Goal: Complete application form: Complete application form

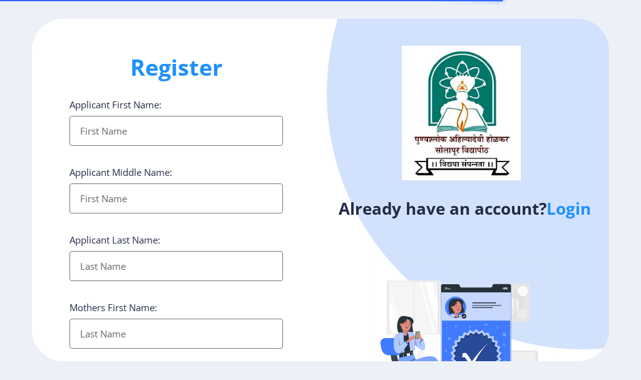
select select
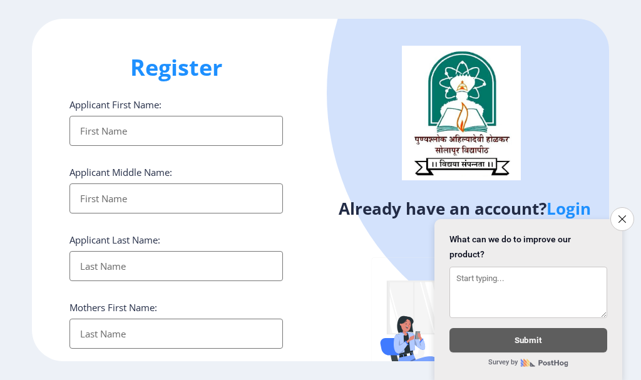
click at [140, 125] on input "Applicant First Name:" at bounding box center [177, 131] width 214 height 30
type input "PRASHANT"
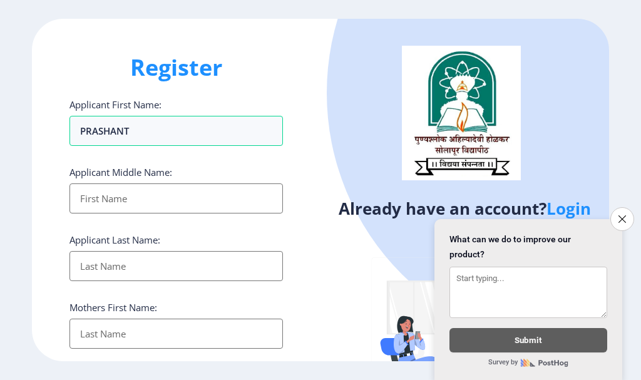
click at [153, 184] on input "Applicant First Name:" at bounding box center [177, 199] width 214 height 30
type input "[PERSON_NAME]"
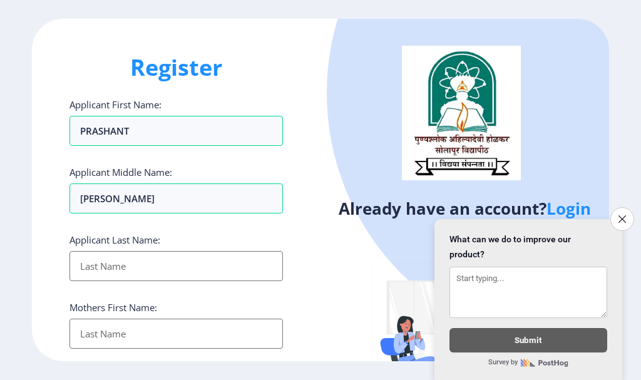
click at [168, 261] on input "Applicant First Name:" at bounding box center [177, 266] width 214 height 30
type input "[PERSON_NAME]"
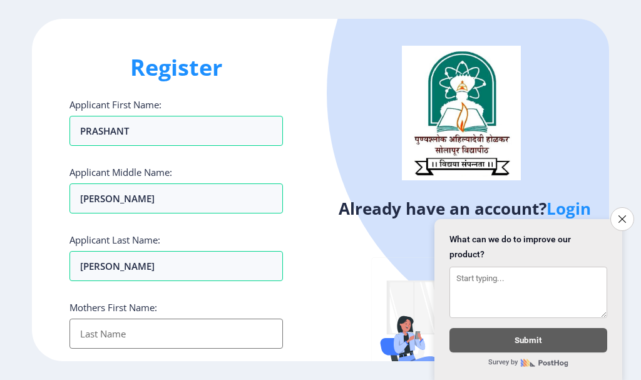
click at [167, 331] on input "Applicant First Name:" at bounding box center [177, 334] width 214 height 30
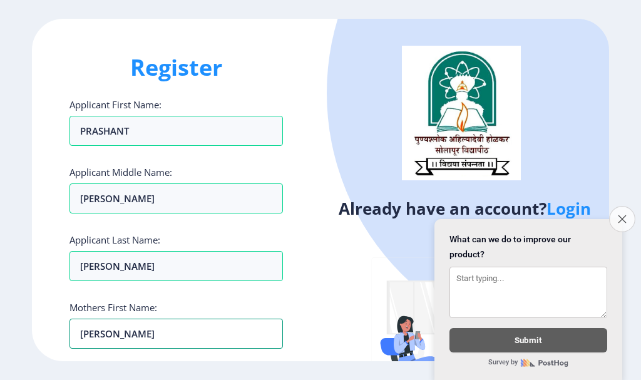
type input "[PERSON_NAME]"
click at [621, 215] on icon "Close survey" at bounding box center [622, 219] width 8 height 8
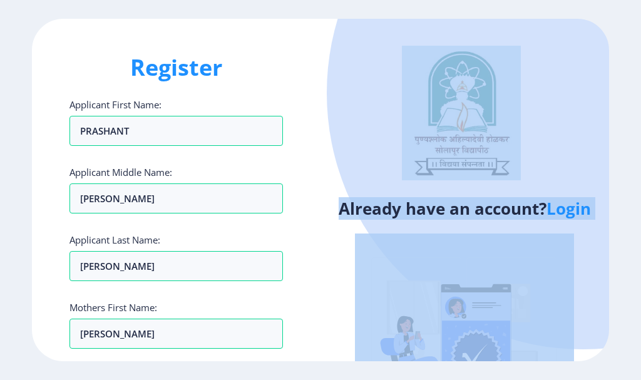
drag, startPoint x: 613, startPoint y: 152, endPoint x: 631, endPoint y: 272, distance: 121.6
click at [631, 272] on ngx-register "Register Applicant First Name: [PERSON_NAME] Applicant Middle Name: [PERSON_NAM…" at bounding box center [320, 190] width 641 height 342
drag, startPoint x: 641, startPoint y: 100, endPoint x: 641, endPoint y: 349, distance: 249.3
click at [641, 349] on ngx-register "Register Applicant First Name: [PERSON_NAME] Applicant Middle Name: [PERSON_NAM…" at bounding box center [320, 190] width 641 height 342
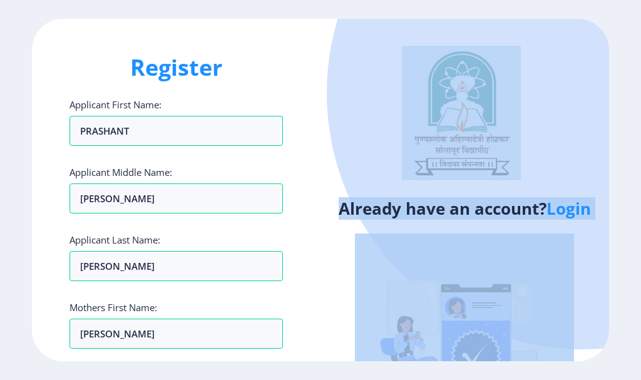
click at [630, 295] on ngx-register "Register Applicant First Name: [PERSON_NAME] Applicant Middle Name: [PERSON_NAM…" at bounding box center [320, 190] width 641 height 342
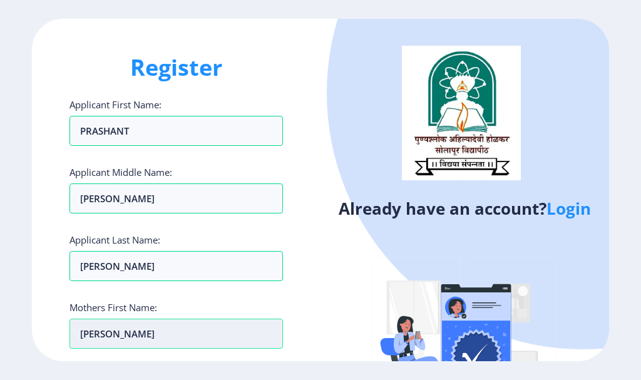
click at [165, 332] on input "[PERSON_NAME]" at bounding box center [177, 334] width 214 height 30
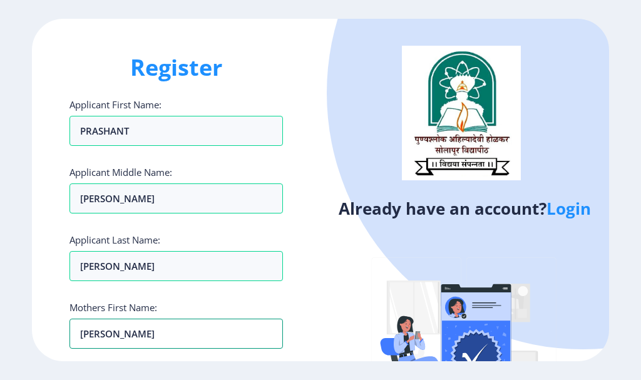
scroll to position [63, 0]
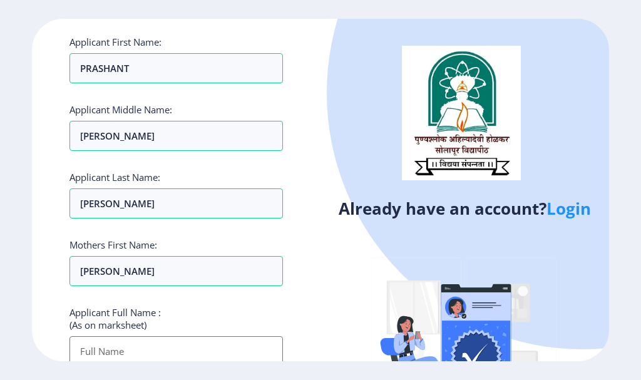
click at [209, 354] on input "Applicant First Name:" at bounding box center [177, 351] width 214 height 30
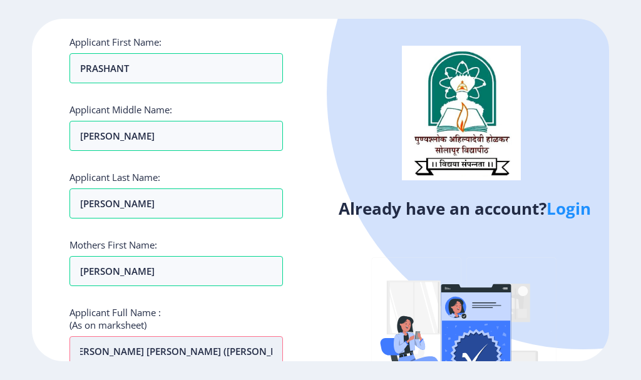
scroll to position [0, 14]
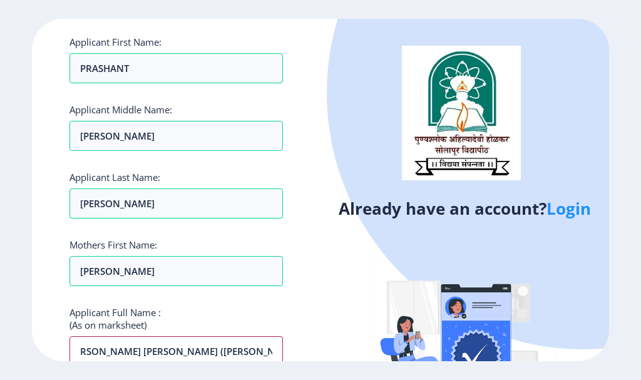
type input "[PERSON_NAME] [PERSON_NAME] ([PERSON_NAME])"
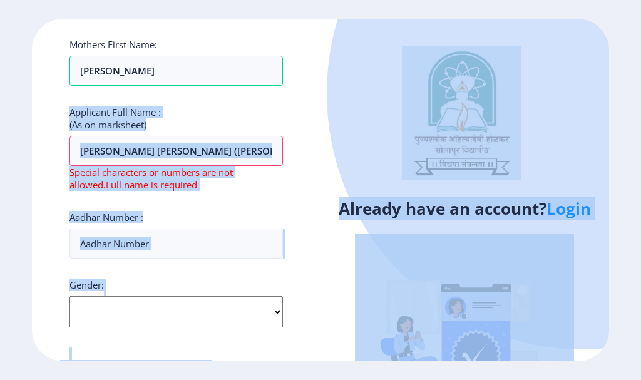
drag, startPoint x: 308, startPoint y: 307, endPoint x: 299, endPoint y: 393, distance: 86.8
click at [299, 380] on html "Register Applicant First Name: [PERSON_NAME] Applicant Middle Name: [PERSON_NAM…" at bounding box center [320, 190] width 641 height 380
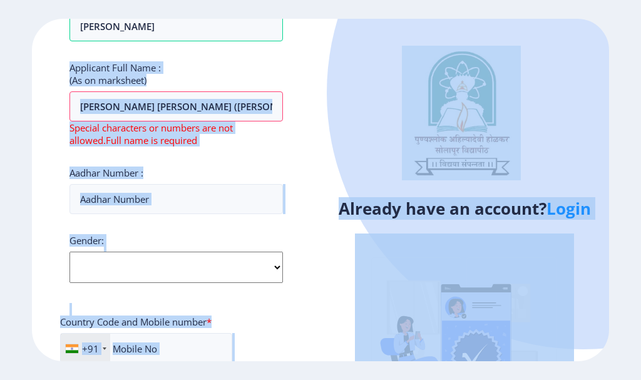
click at [315, 259] on div "Register Applicant First Name: [PERSON_NAME] Applicant Middle Name: [PERSON_NAM…" at bounding box center [176, 190] width 289 height 342
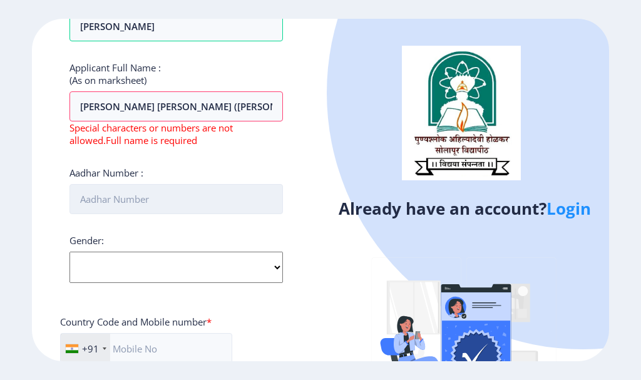
click at [176, 205] on input "Aadhar Number :" at bounding box center [177, 199] width 214 height 30
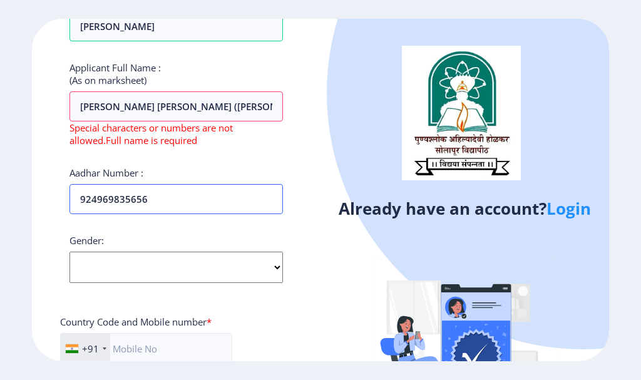
type input "924969835656"
click at [163, 267] on select "Select Gender [DEMOGRAPHIC_DATA] [DEMOGRAPHIC_DATA] Other" at bounding box center [177, 267] width 214 height 31
select select "[DEMOGRAPHIC_DATA]"
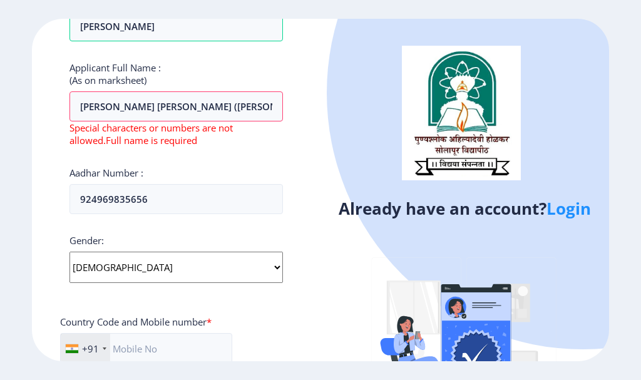
click at [70, 252] on select "Select Gender [DEMOGRAPHIC_DATA] [DEMOGRAPHIC_DATA] Other" at bounding box center [177, 267] width 214 height 31
click at [146, 353] on input "text" at bounding box center [146, 348] width 172 height 31
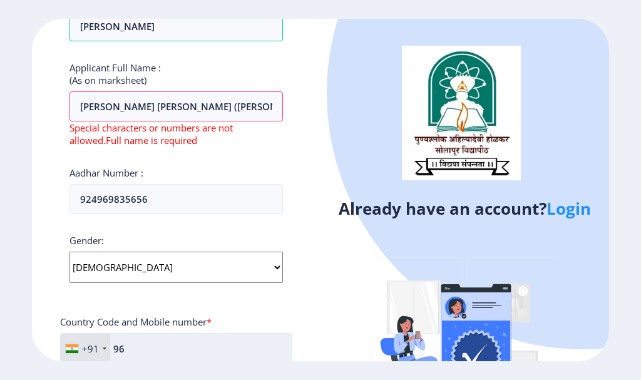
type input "9"
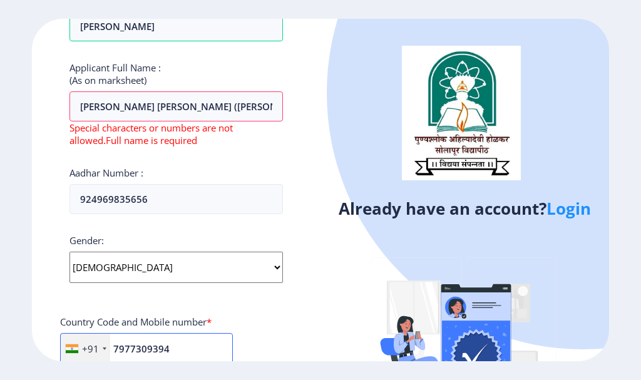
type input "7977309394"
click at [308, 327] on div "Register Applicant First Name: [PERSON_NAME] Applicant Middle Name: [PERSON_NAM…" at bounding box center [176, 190] width 289 height 342
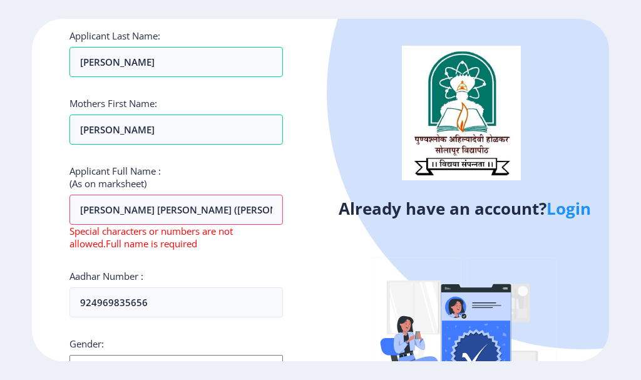
scroll to position [182, 0]
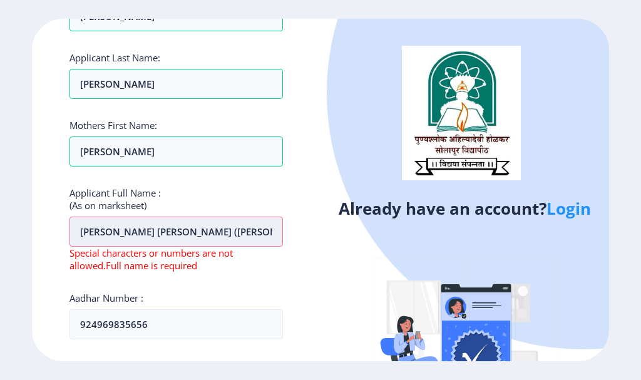
click at [277, 234] on input "[PERSON_NAME] [PERSON_NAME] ([PERSON_NAME])" at bounding box center [177, 232] width 214 height 30
click at [247, 233] on input "[PERSON_NAME] [PERSON_NAME] ([PERSON_NAME])" at bounding box center [177, 232] width 214 height 30
click at [277, 234] on input "[PERSON_NAME] [PERSON_NAME])" at bounding box center [177, 232] width 214 height 30
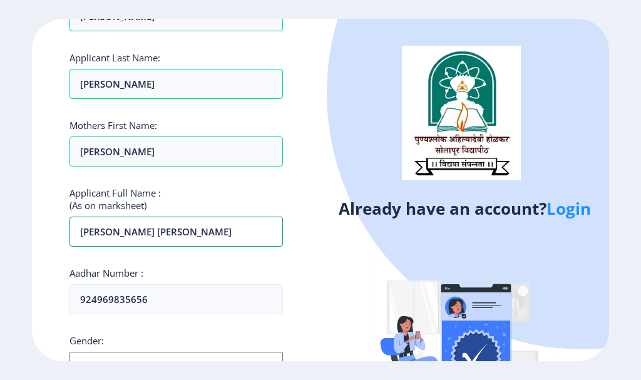
type input "[PERSON_NAME] [PERSON_NAME]"
drag, startPoint x: 321, startPoint y: 207, endPoint x: 329, endPoint y: 328, distance: 121.1
click at [329, 328] on div "Already have an account? Login" at bounding box center [465, 236] width 289 height 434
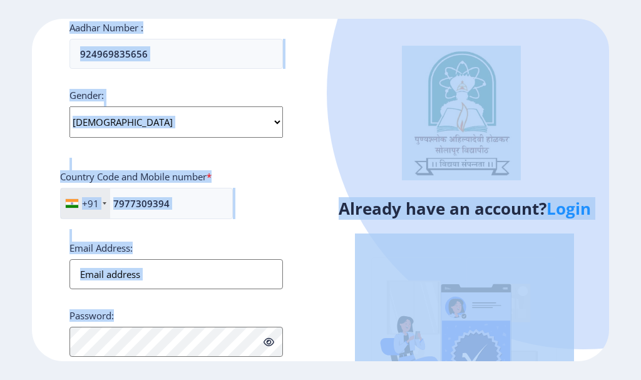
scroll to position [530, 0]
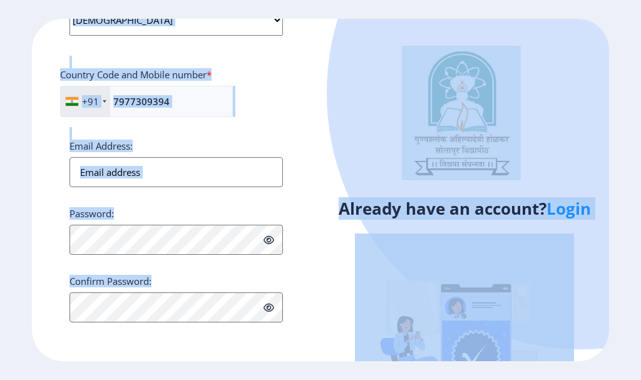
drag, startPoint x: 306, startPoint y: 244, endPoint x: 331, endPoint y: 405, distance: 162.2
click at [331, 380] on html "Register Applicant First Name: [PERSON_NAME] Applicant Middle Name: [PERSON_NAM…" at bounding box center [320, 190] width 641 height 380
click at [319, 293] on div "Register Applicant First Name: [PERSON_NAME] Applicant Middle Name: [PERSON_NAM…" at bounding box center [176, 190] width 289 height 342
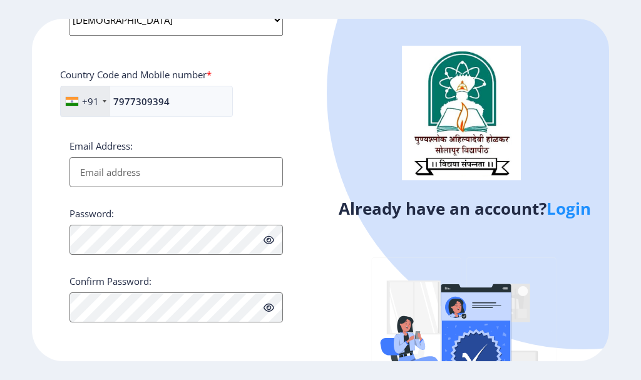
click at [106, 179] on input "Email Address:" at bounding box center [177, 172] width 214 height 30
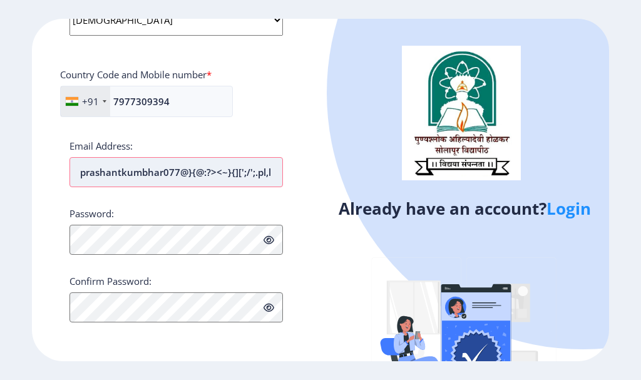
scroll to position [0, 0]
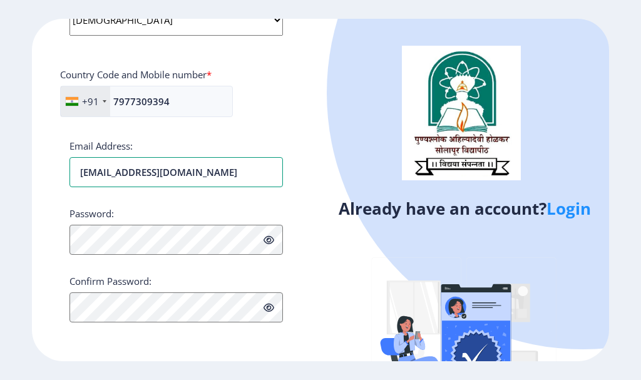
type input "[EMAIL_ADDRESS][DOMAIN_NAME]"
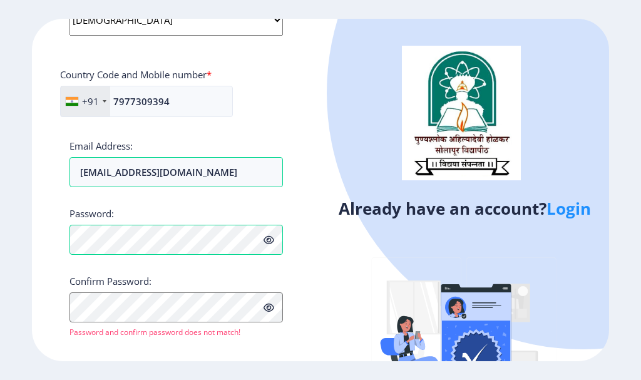
click at [270, 243] on icon at bounding box center [269, 239] width 11 height 9
click at [95, 351] on button "Proceed" at bounding box center [94, 350] width 48 height 14
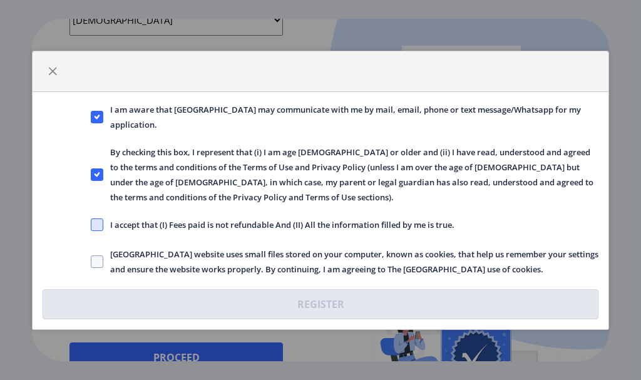
click at [95, 226] on span at bounding box center [97, 225] width 13 height 13
click at [91, 225] on input "I accept that (I) Fees paid is not refundable And (II) All the information fill…" at bounding box center [91, 224] width 1 height 1
checkbox input "true"
click at [96, 265] on span at bounding box center [97, 262] width 13 height 13
click at [91, 262] on input "[GEOGRAPHIC_DATA] website uses small files stored on your computer, known as co…" at bounding box center [91, 261] width 1 height 1
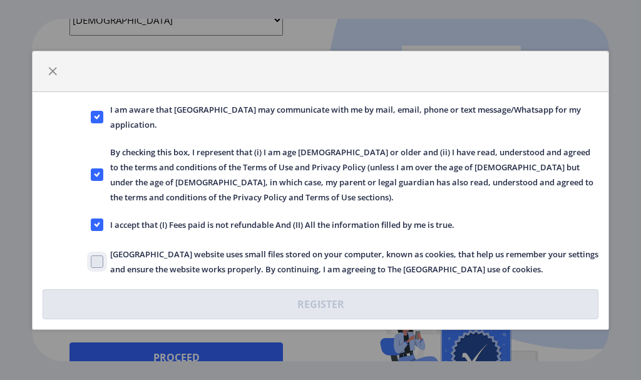
checkbox input "true"
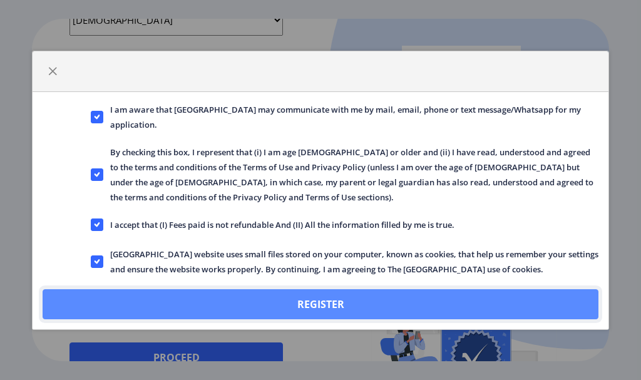
click at [309, 302] on button "Register" at bounding box center [321, 304] width 556 height 30
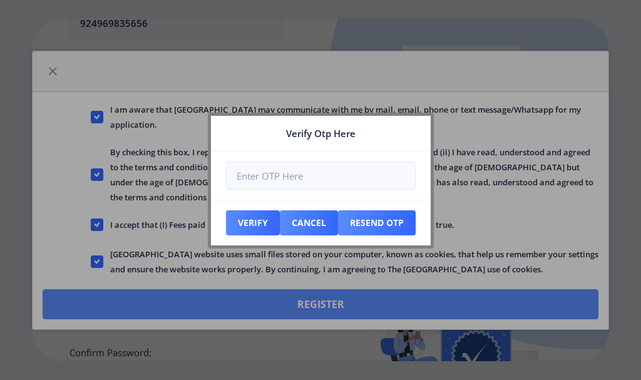
scroll to position [601, 0]
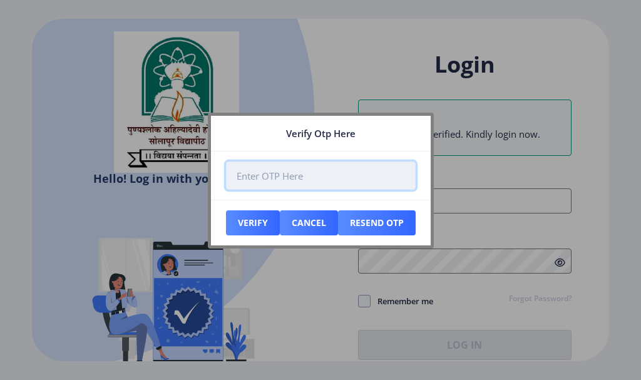
click at [340, 168] on input "number" at bounding box center [321, 176] width 190 height 28
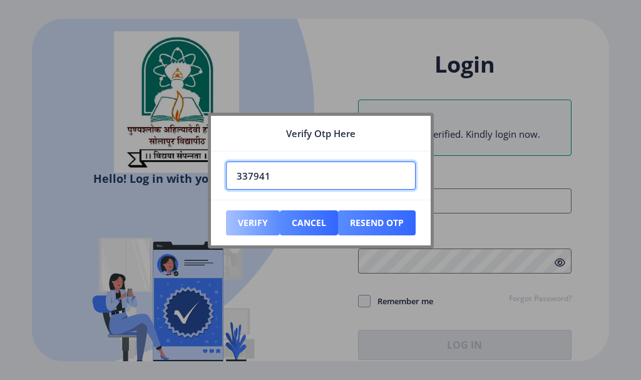
type input "337941"
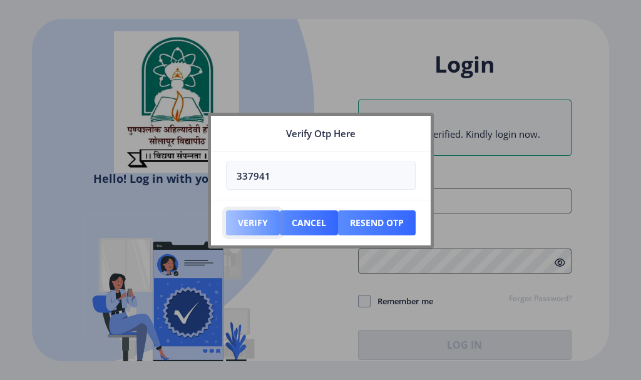
click at [256, 223] on button "Verify" at bounding box center [253, 222] width 54 height 25
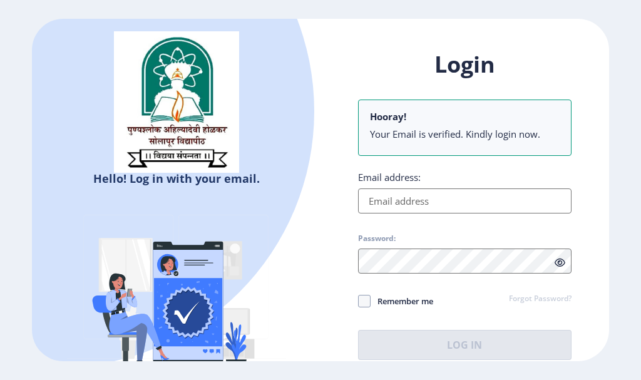
click at [436, 199] on input "Email address:" at bounding box center [465, 201] width 214 height 25
type input "[EMAIL_ADDRESS][DOMAIN_NAME]"
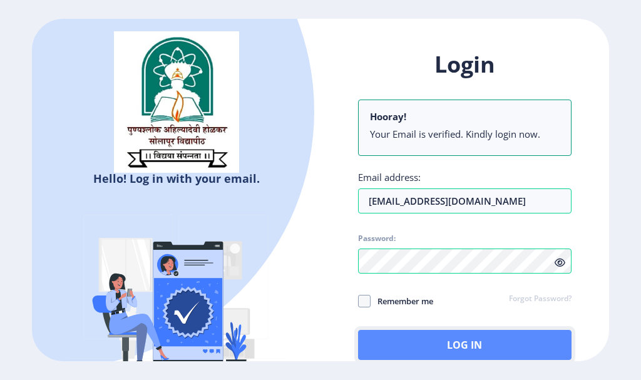
click at [470, 344] on button "Log In" at bounding box center [465, 345] width 214 height 30
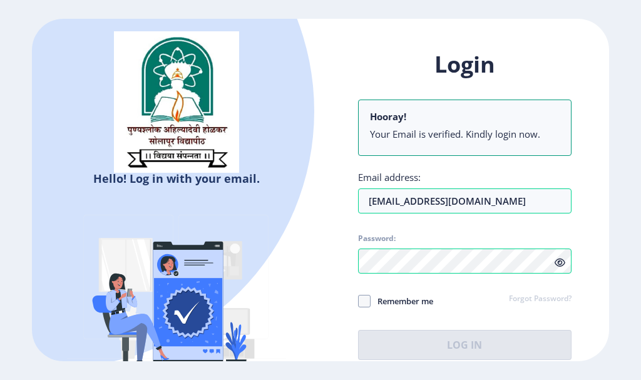
click at [559, 262] on icon at bounding box center [560, 262] width 11 height 9
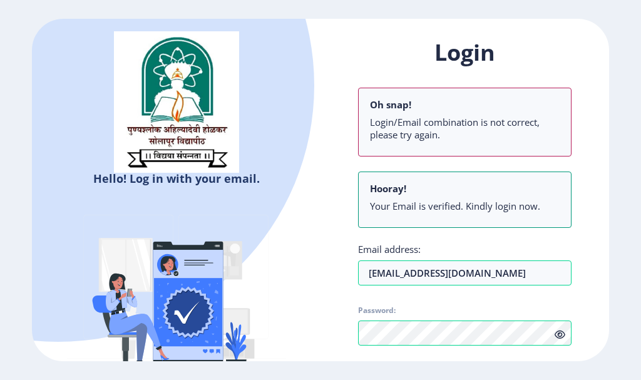
click at [584, 254] on div "Login Oh snap! Login/Email combination is not correct, please try again. Hooray…" at bounding box center [465, 245] width 289 height 452
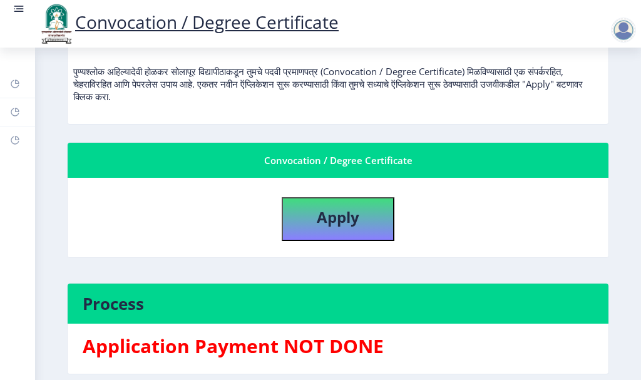
scroll to position [188, 0]
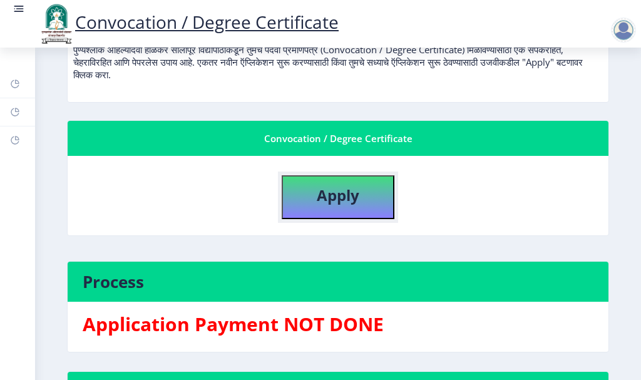
click at [348, 197] on b "Apply" at bounding box center [338, 195] width 43 height 21
select select
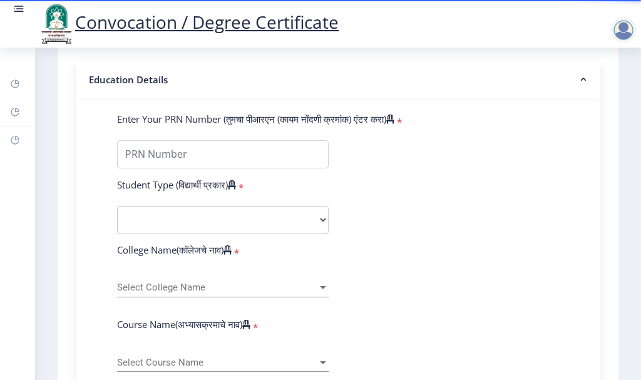
scroll to position [313, 0]
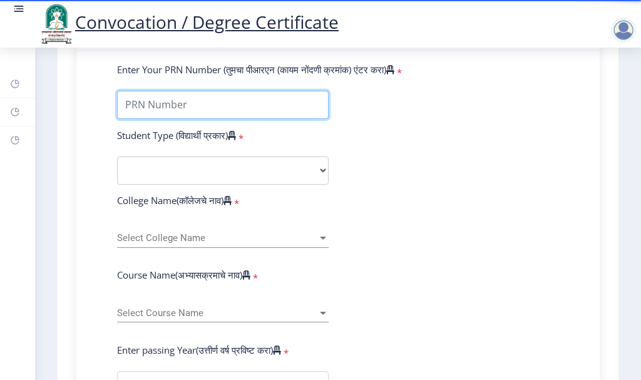
click at [241, 113] on input "Enter Your PRN Number (तुमचा पीआरएन (कायम नोंदणी क्रमांक) एंटर करा)" at bounding box center [223, 105] width 212 height 28
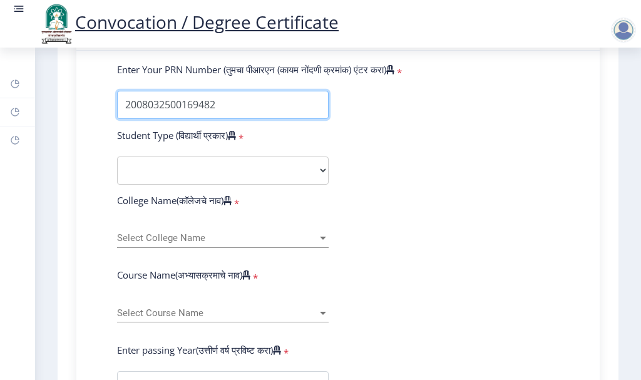
type input "2008032500169482"
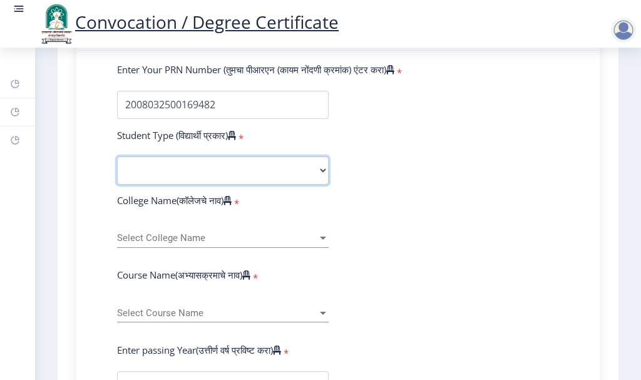
click at [253, 182] on select "Select Student Type Regular External" at bounding box center [223, 171] width 212 height 28
select select "Regular"
click at [117, 168] on select "Select Student Type Regular External" at bounding box center [223, 171] width 212 height 28
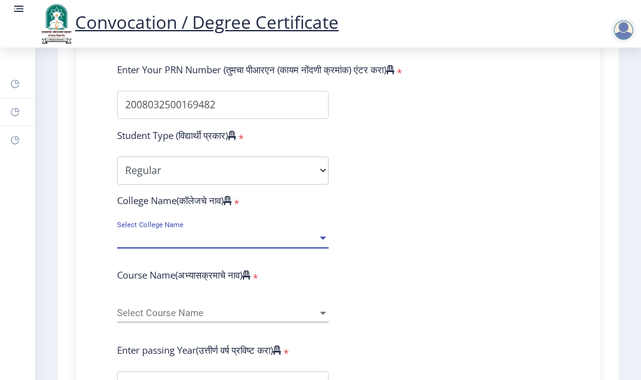
click at [322, 240] on div at bounding box center [323, 238] width 6 height 3
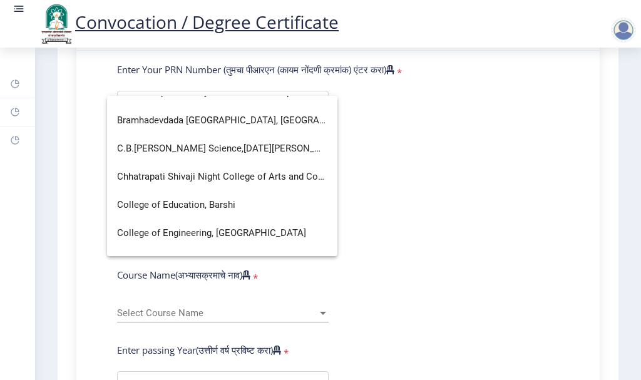
scroll to position [511, 0]
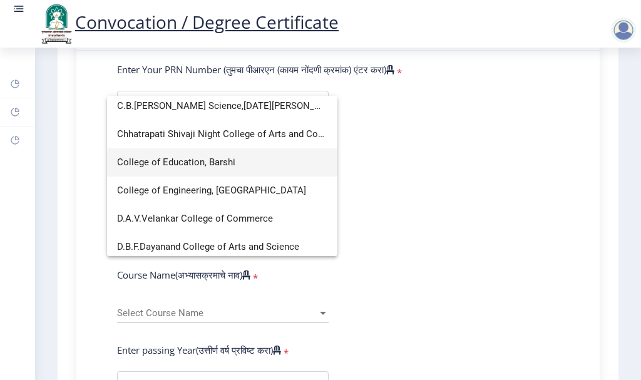
click at [237, 160] on span "College of Education, Barshi" at bounding box center [222, 162] width 210 height 28
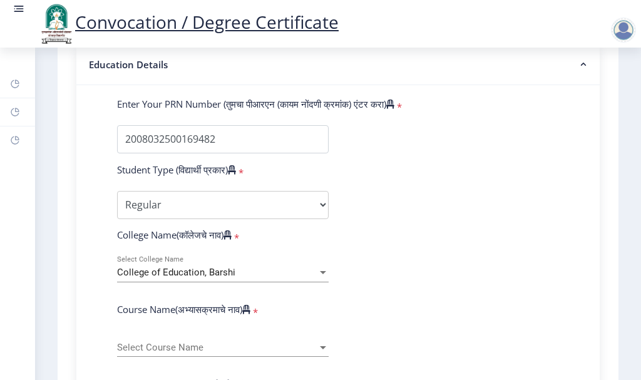
scroll to position [251, 0]
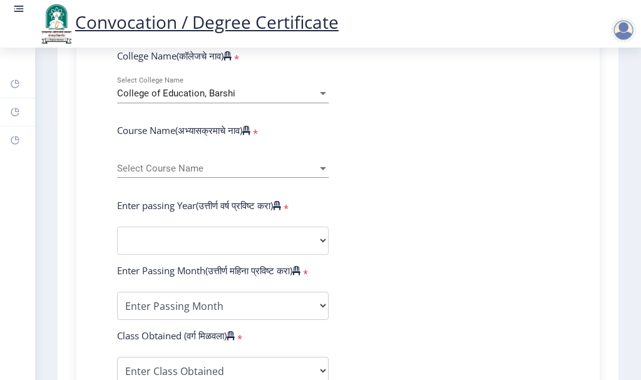
scroll to position [363, 0]
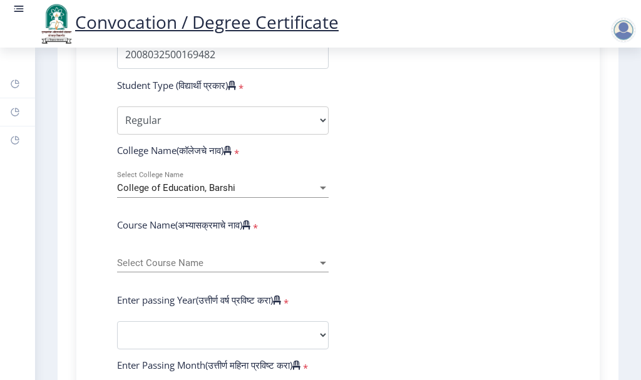
drag, startPoint x: 536, startPoint y: 261, endPoint x: 453, endPoint y: 207, distance: 98.9
click at [453, 207] on div "Enter Your PRN Number (तुमचा पीआरएन (कायम नोंदणी क्रमांक) एंटर करा) * Student T…" at bounding box center [338, 350] width 524 height 699
click at [445, 286] on form "Enter Your PRN Number (तुमचा पीआरएन (कायम नोंदणी क्रमांक) एंटर करा) * Student T…" at bounding box center [338, 345] width 461 height 664
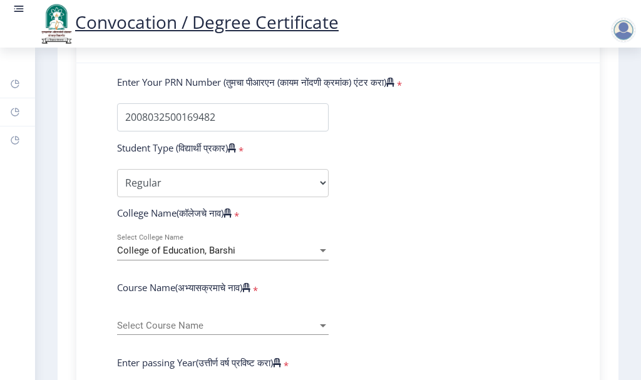
click at [211, 331] on span "Select Course Name" at bounding box center [217, 326] width 200 height 11
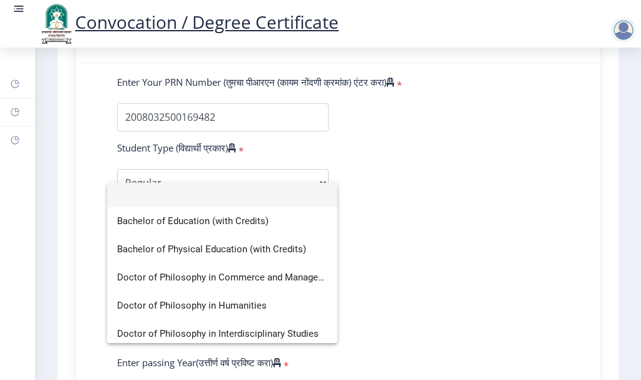
scroll to position [0, 0]
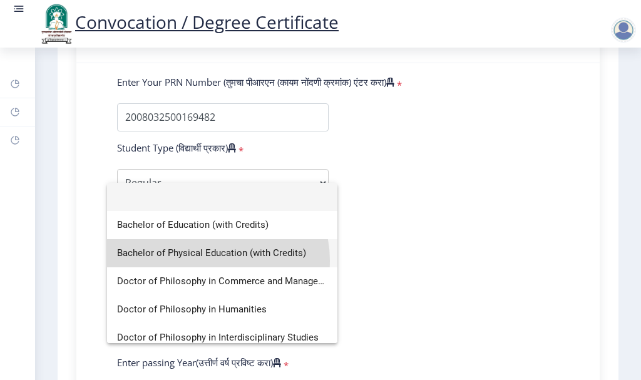
click at [215, 261] on span "Bachelor of Physical Education (with Credits)" at bounding box center [222, 253] width 210 height 28
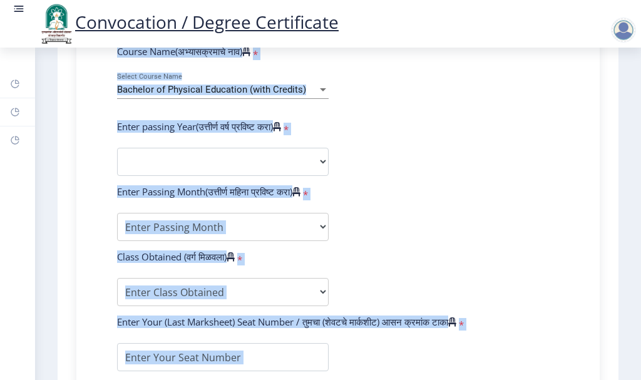
scroll to position [606, 0]
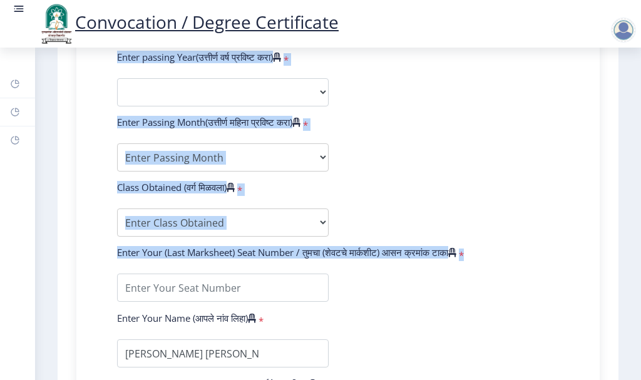
drag, startPoint x: 338, startPoint y: 271, endPoint x: 347, endPoint y: 280, distance: 12.9
click at [347, 280] on form "Enter Your PRN Number (तुमचा पीआरएन (कायम नोंदणी क्रमांक) एंटर करा) * Student T…" at bounding box center [338, 102] width 461 height 664
click at [377, 150] on form "Enter Your PRN Number (तुमचा पीआरएन (कायम नोंदणी क्रमांक) एंटर करा) * Student T…" at bounding box center [338, 102] width 461 height 664
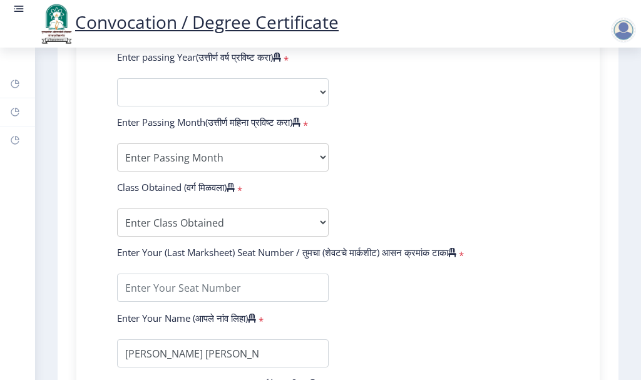
drag, startPoint x: 421, startPoint y: 162, endPoint x: 435, endPoint y: 43, distance: 119.8
drag, startPoint x: 346, startPoint y: 150, endPoint x: 343, endPoint y: 134, distance: 16.5
click at [343, 134] on form "Enter Your PRN Number (तुमचा पीआरएन (कायम नोंदणी क्रमांक) एंटर करा) * Student T…" at bounding box center [338, 102] width 461 height 664
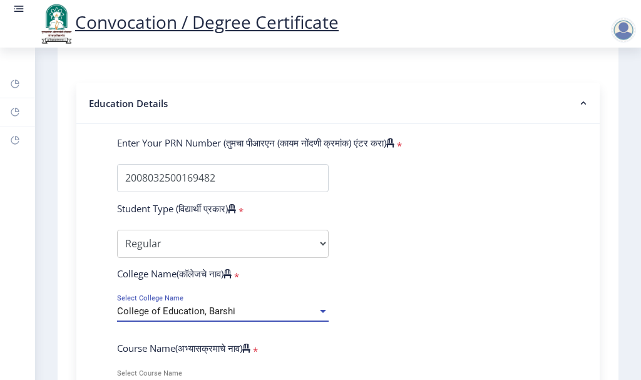
scroll to position [448, 0]
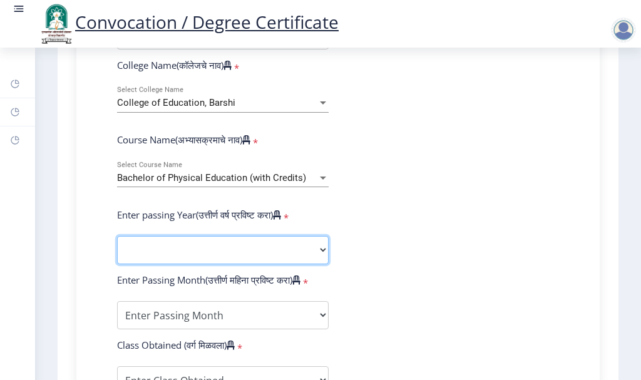
click at [321, 264] on select "2025 2024 2023 2022 2021 2020 2019 2018 2017 2016 2015 2014 2013 2012 2011 2010…" at bounding box center [223, 250] width 212 height 28
select select "2009"
click at [117, 248] on select "2025 2024 2023 2022 2021 2020 2019 2018 2017 2016 2015 2014 2013 2012 2011 2010…" at bounding box center [223, 250] width 212 height 28
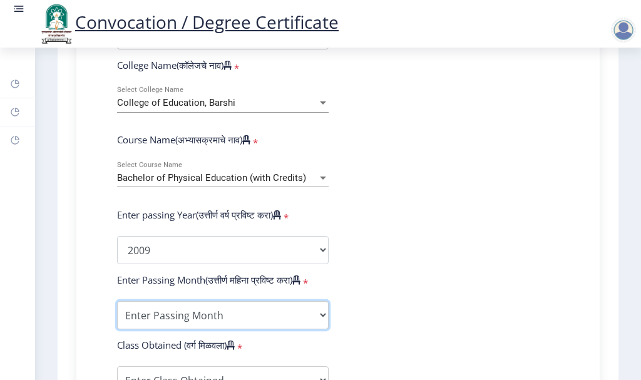
click at [324, 329] on select "Enter Passing Month March April May October November December" at bounding box center [223, 315] width 212 height 28
select select "March"
click at [117, 313] on select "Enter Passing Month March April May October November December" at bounding box center [223, 315] width 212 height 28
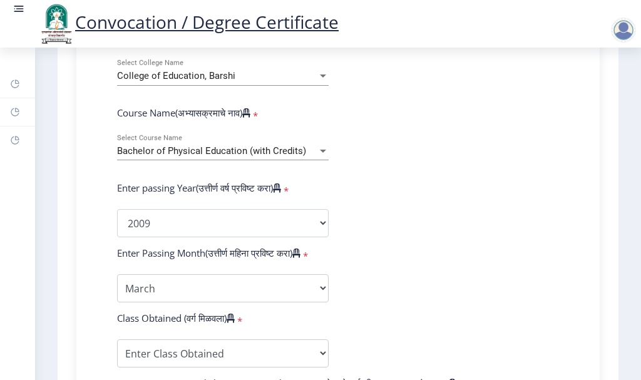
scroll to position [717, 0]
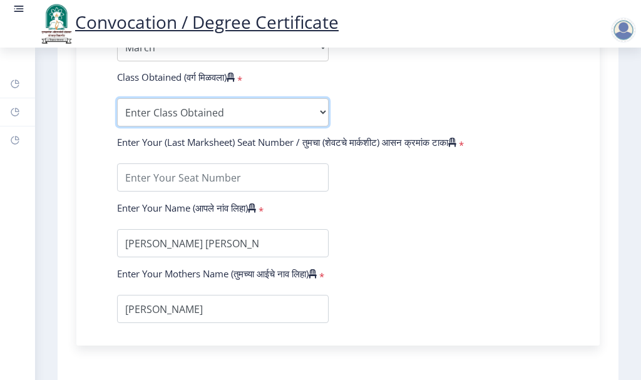
click at [319, 125] on select "Enter Class Obtained FIRST CLASS WITH DISTINCTION FIRST CLASS HIGHER SECOND CLA…" at bounding box center [223, 112] width 212 height 28
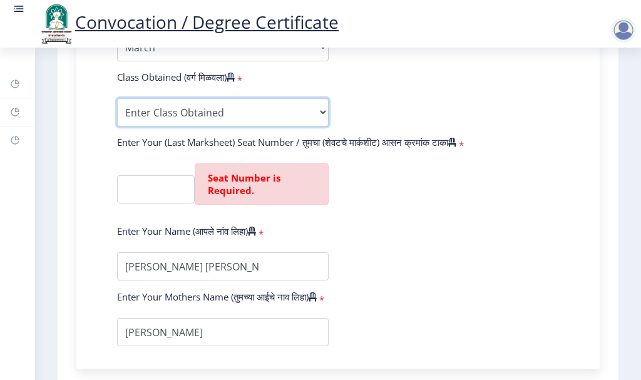
select select "FIRST CLASS WITH DISTINCTION"
click at [117, 110] on select "Enter Class Obtained FIRST CLASS WITH DISTINCTION FIRST CLASS HIGHER SECOND CLA…" at bounding box center [223, 112] width 212 height 28
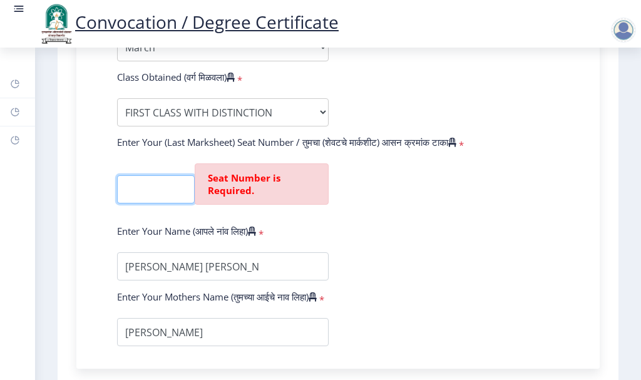
click at [175, 204] on input "textarea" at bounding box center [156, 189] width 78 height 28
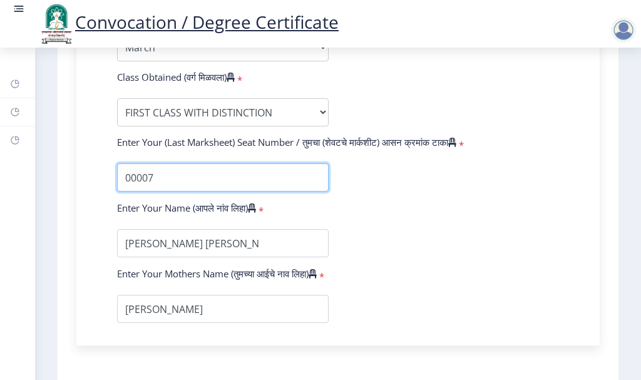
scroll to position [0, 0]
type input "000075"
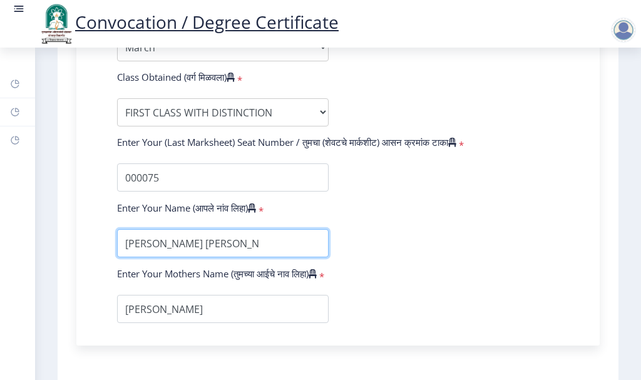
click at [259, 256] on input "textarea" at bounding box center [223, 243] width 212 height 28
type input "[PERSON_NAME]"
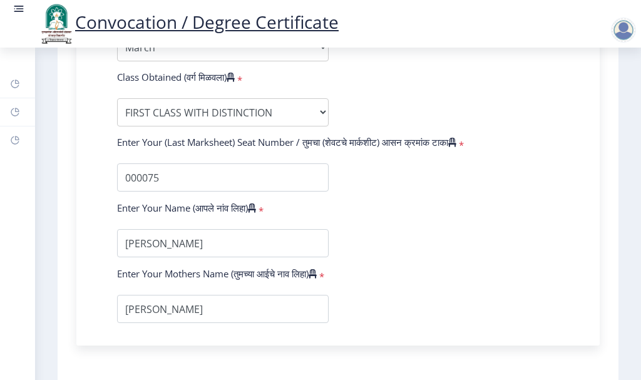
scroll to position [846, 0]
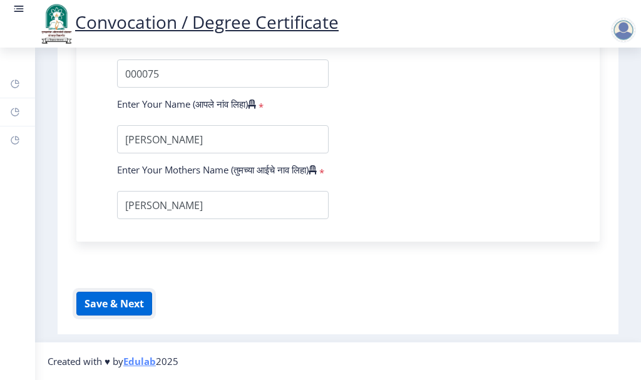
click at [106, 310] on button "Save & Next" at bounding box center [114, 304] width 76 height 24
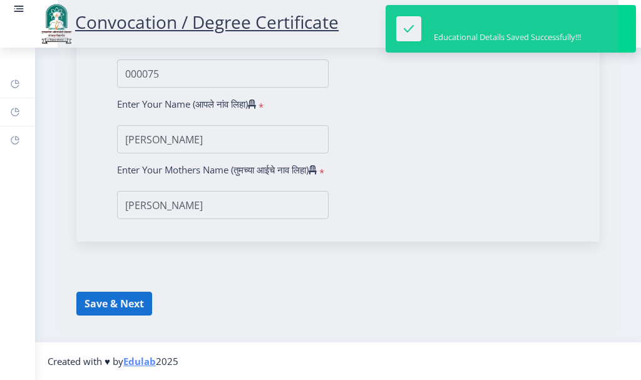
select select
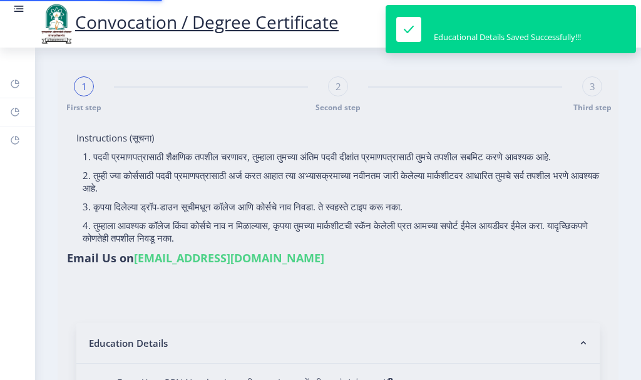
type input "2008032500169482"
select select "Regular"
select select "2009"
select select "March"
select select "FIRST CLASS WITH DISTINCTION"
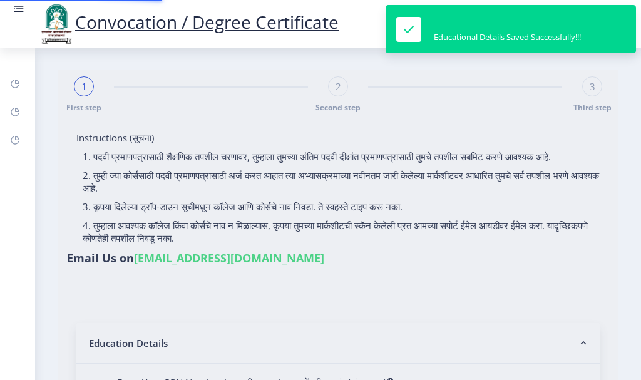
type input "000075"
type input "[PERSON_NAME]"
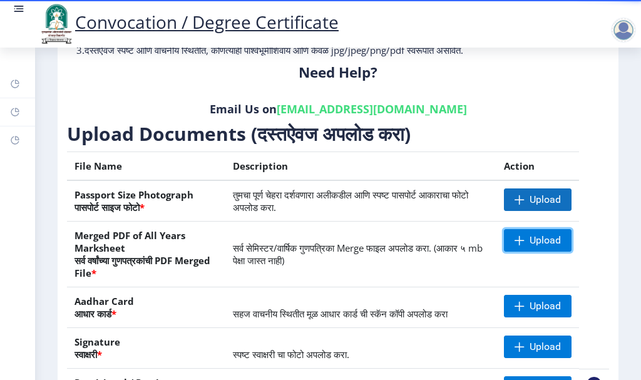
scroll to position [182, 0]
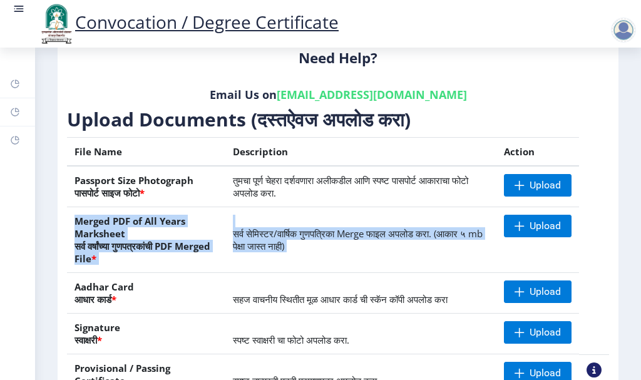
drag, startPoint x: 598, startPoint y: 186, endPoint x: 598, endPoint y: 242, distance: 55.7
click at [598, 242] on table "File Name Description Action Passport Size Photograph पासपोर्ट साइज फोटो * तुमच…" at bounding box center [338, 272] width 542 height 270
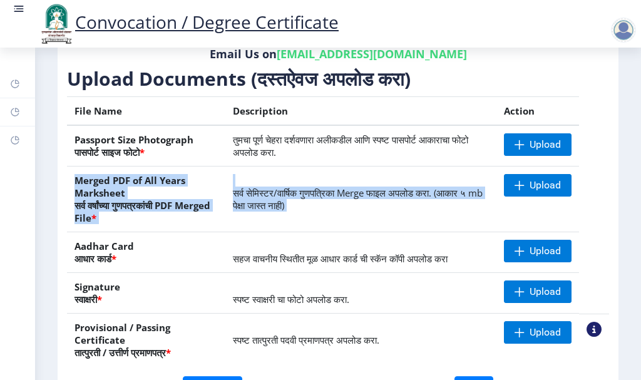
scroll to position [245, 0]
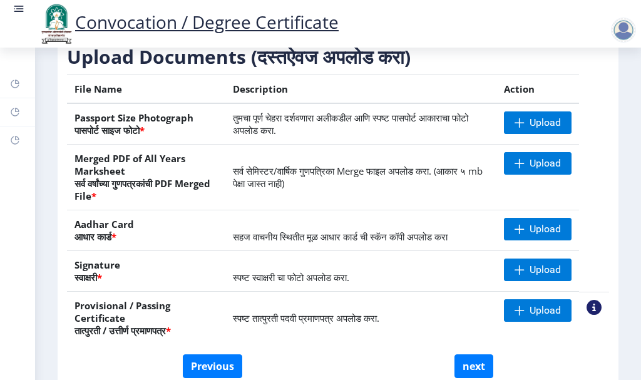
click at [592, 222] on table "File Name Description Action Passport Size Photograph पासपोर्ट साइज फोटो * तुमच…" at bounding box center [338, 210] width 542 height 270
click at [479, 365] on button "next" at bounding box center [474, 366] width 39 height 24
select select
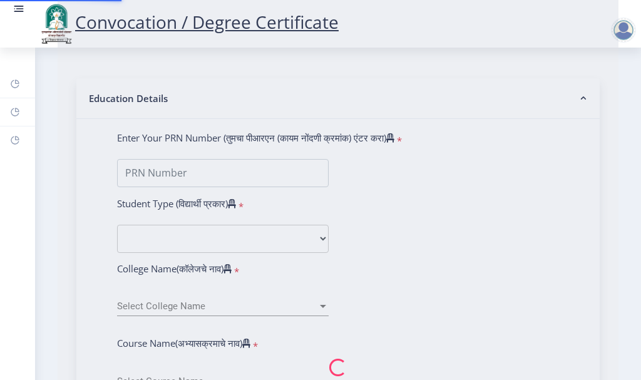
scroll to position [0, 0]
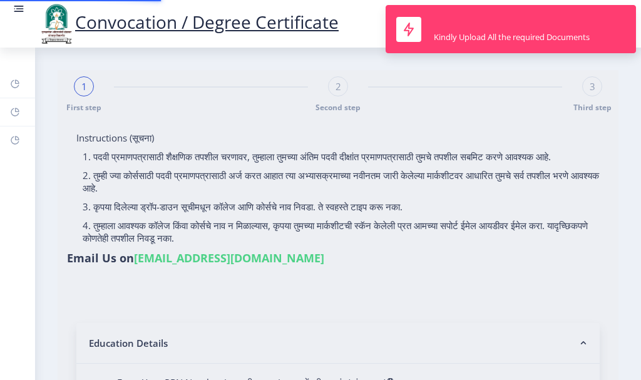
type input "2008032500169482"
select select "Regular"
select select "2009"
select select "March"
select select "FIRST CLASS WITH DISTINCTION"
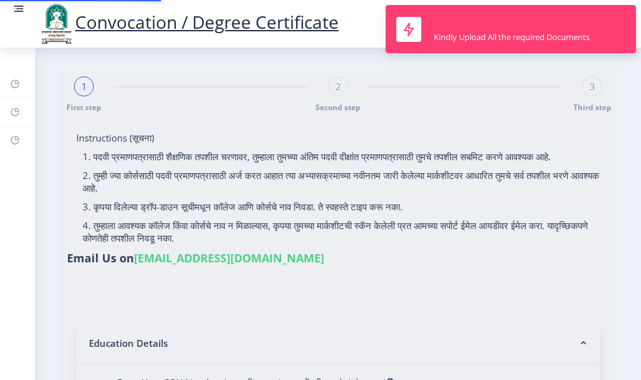
type input "000075"
type input "[PERSON_NAME]"
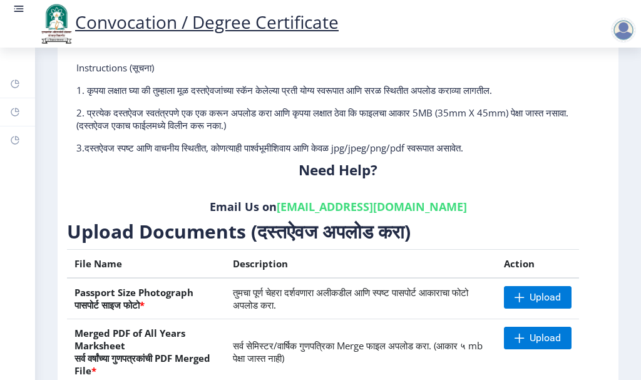
scroll to position [125, 0]
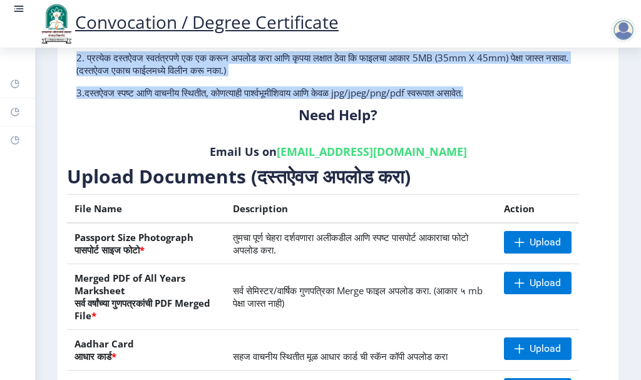
drag, startPoint x: 611, startPoint y: 140, endPoint x: 625, endPoint y: 34, distance: 106.2
click at [625, 34] on div "Convocation / Degree Certificate Dashboard Help/FAQ Profile First step 2 Second…" at bounding box center [320, 219] width 641 height 688
click at [626, 89] on nb-layout-column "First step 2 Second step 3 Third step Instructions (सूचना) 1. कृपया लक्षात घ्या…" at bounding box center [338, 223] width 606 height 602
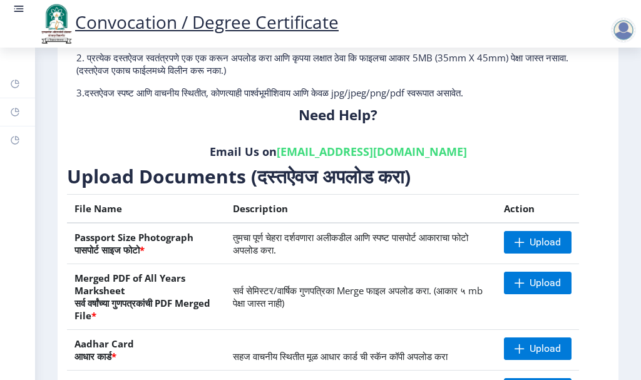
click at [620, 29] on div at bounding box center [623, 30] width 25 height 25
click at [592, 95] on span "Log out" at bounding box center [591, 97] width 80 height 15
